Goal: Browse casually

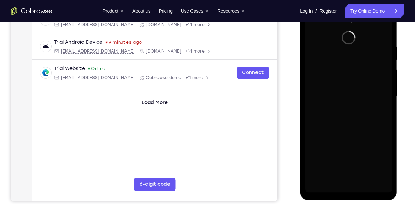
scroll to position [120, 0]
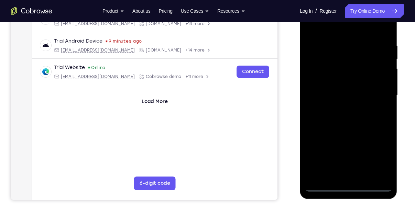
click at [349, 187] on div at bounding box center [348, 95] width 87 height 193
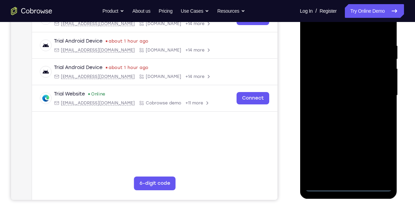
click at [377, 157] on div at bounding box center [348, 95] width 87 height 193
click at [310, 30] on div at bounding box center [348, 95] width 87 height 193
click at [378, 97] on div at bounding box center [348, 95] width 87 height 193
click at [340, 107] on div at bounding box center [348, 95] width 87 height 193
click at [341, 89] on div at bounding box center [348, 95] width 87 height 193
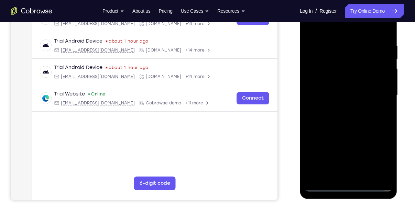
click at [350, 84] on div at bounding box center [348, 95] width 87 height 193
click at [335, 97] on div at bounding box center [348, 95] width 87 height 193
click at [338, 117] on div at bounding box center [348, 95] width 87 height 193
click at [344, 116] on div at bounding box center [348, 95] width 87 height 193
click at [356, 128] on div at bounding box center [348, 95] width 87 height 193
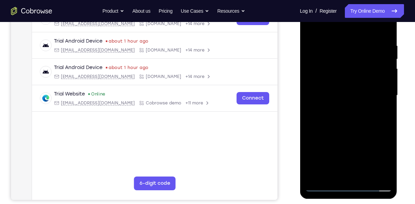
click at [366, 175] on div at bounding box center [348, 95] width 87 height 193
click at [356, 133] on div at bounding box center [348, 95] width 87 height 193
click at [322, 189] on div at bounding box center [348, 95] width 87 height 193
click at [386, 26] on div at bounding box center [348, 95] width 87 height 193
click at [330, 44] on div at bounding box center [348, 95] width 87 height 193
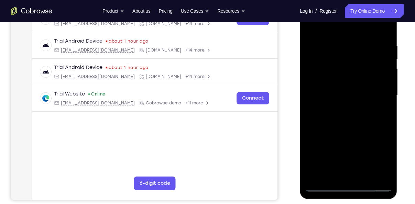
click at [311, 25] on div at bounding box center [348, 95] width 87 height 193
click at [315, 176] on div at bounding box center [348, 95] width 87 height 193
click at [366, 176] on div at bounding box center [348, 95] width 87 height 193
click at [313, 24] on div at bounding box center [348, 95] width 87 height 193
click at [387, 26] on div at bounding box center [348, 95] width 87 height 193
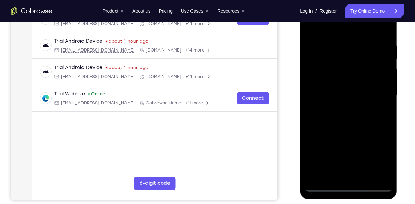
click at [318, 178] on div at bounding box center [348, 95] width 87 height 193
click at [338, 41] on div at bounding box center [348, 95] width 87 height 193
click at [377, 174] on div at bounding box center [348, 95] width 87 height 193
click at [369, 77] on div at bounding box center [348, 95] width 87 height 193
click at [376, 174] on div at bounding box center [348, 95] width 87 height 193
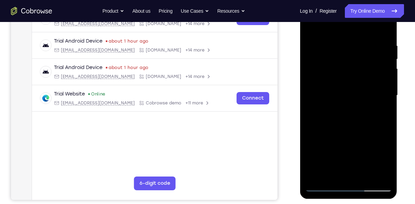
click at [383, 30] on div at bounding box center [348, 95] width 87 height 193
click at [377, 164] on div at bounding box center [348, 95] width 87 height 193
click at [381, 178] on div at bounding box center [348, 95] width 87 height 193
drag, startPoint x: 362, startPoint y: 149, endPoint x: 352, endPoint y: 60, distance: 89.4
click at [352, 60] on div at bounding box center [348, 95] width 87 height 193
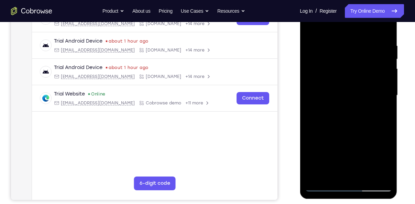
drag, startPoint x: 348, startPoint y: 133, endPoint x: 344, endPoint y: 85, distance: 48.7
click at [344, 85] on div at bounding box center [348, 95] width 87 height 193
drag, startPoint x: 344, startPoint y: 85, endPoint x: 346, endPoint y: 170, distance: 85.0
click at [346, 170] on div at bounding box center [348, 95] width 87 height 193
click at [316, 174] on div at bounding box center [348, 95] width 87 height 193
